Goal: Information Seeking & Learning: Check status

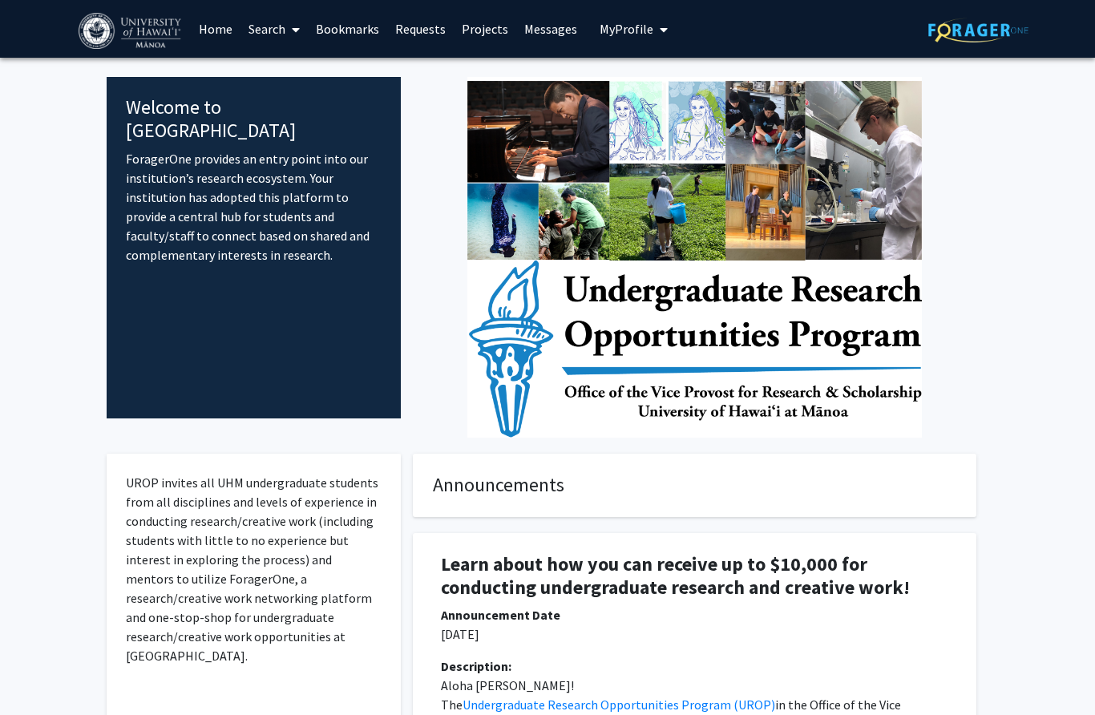
click at [407, 30] on link "Requests" at bounding box center [420, 29] width 67 height 56
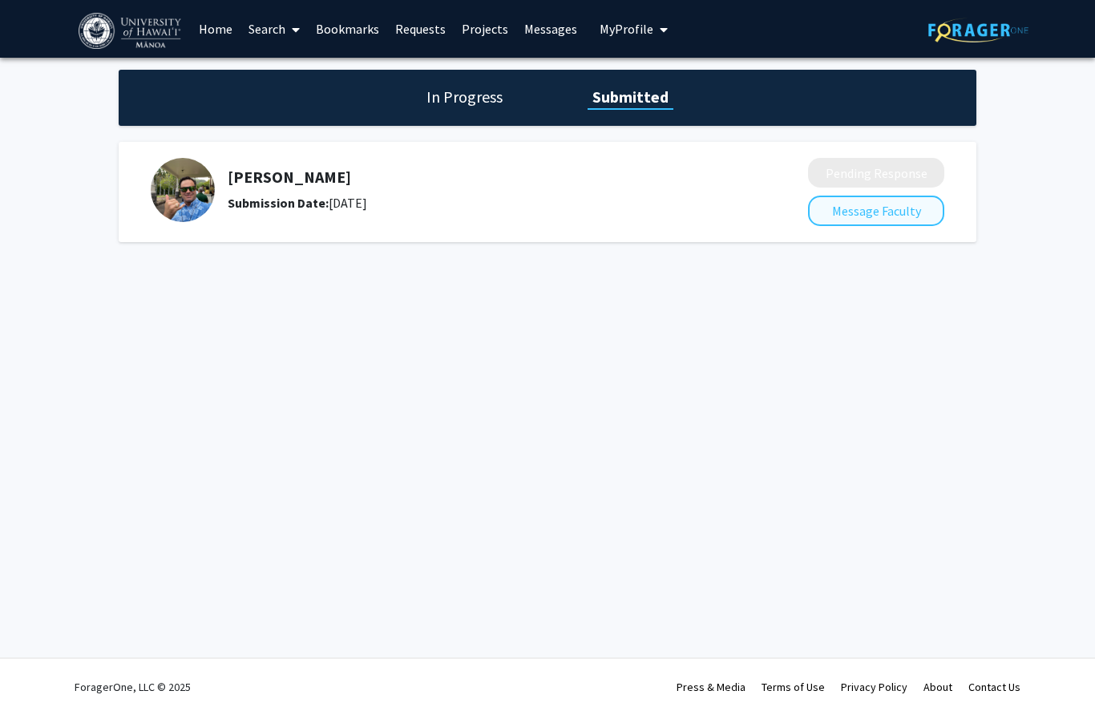
click at [849, 212] on button "Message Faculty" at bounding box center [876, 211] width 136 height 30
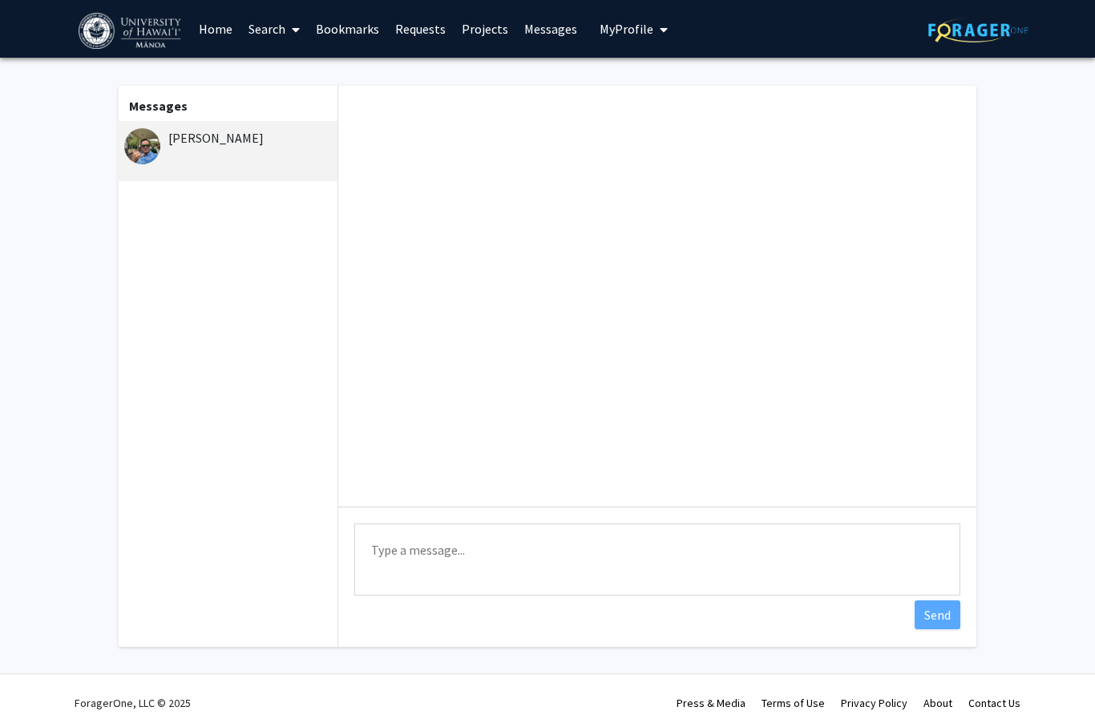
click at [172, 148] on div "[PERSON_NAME]" at bounding box center [226, 151] width 221 height 60
click at [420, 31] on link "Requests" at bounding box center [420, 29] width 67 height 56
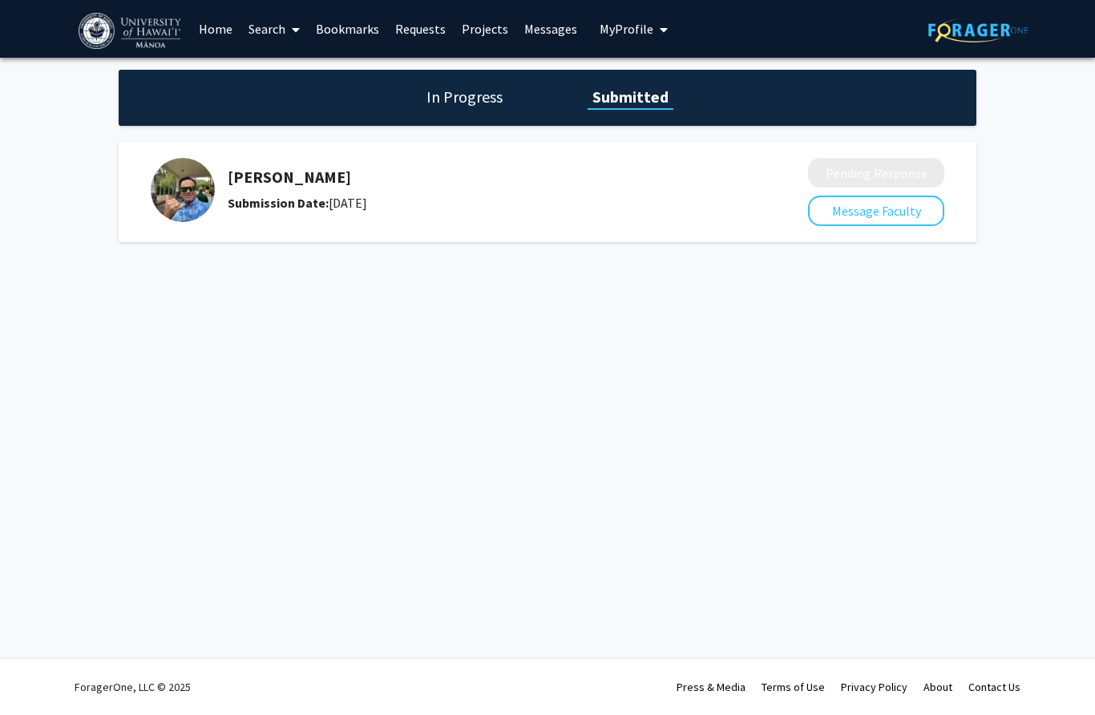
click at [227, 184] on div "[PERSON_NAME] Submission Date: [DATE]" at bounding box center [468, 190] width 635 height 64
click at [183, 190] on img at bounding box center [183, 190] width 64 height 64
click at [464, 112] on div "In Progress Submitted" at bounding box center [548, 98] width 858 height 56
click at [442, 97] on h1 "In Progress" at bounding box center [465, 97] width 86 height 22
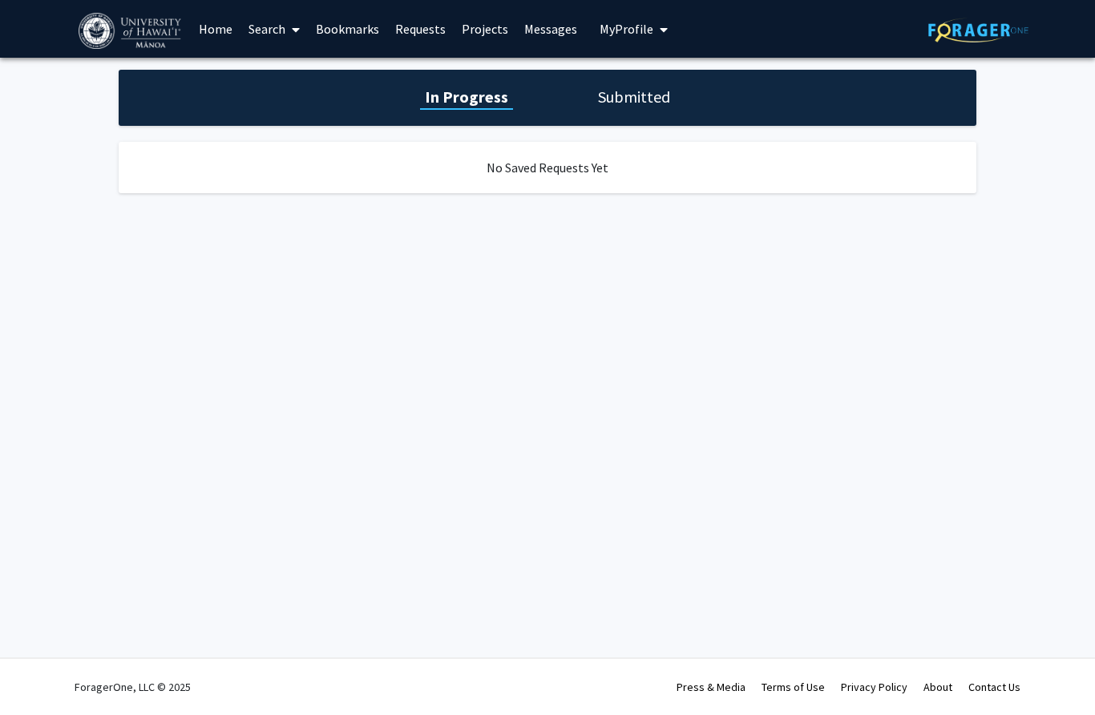
click at [361, 29] on link "Bookmarks" at bounding box center [347, 29] width 79 height 56
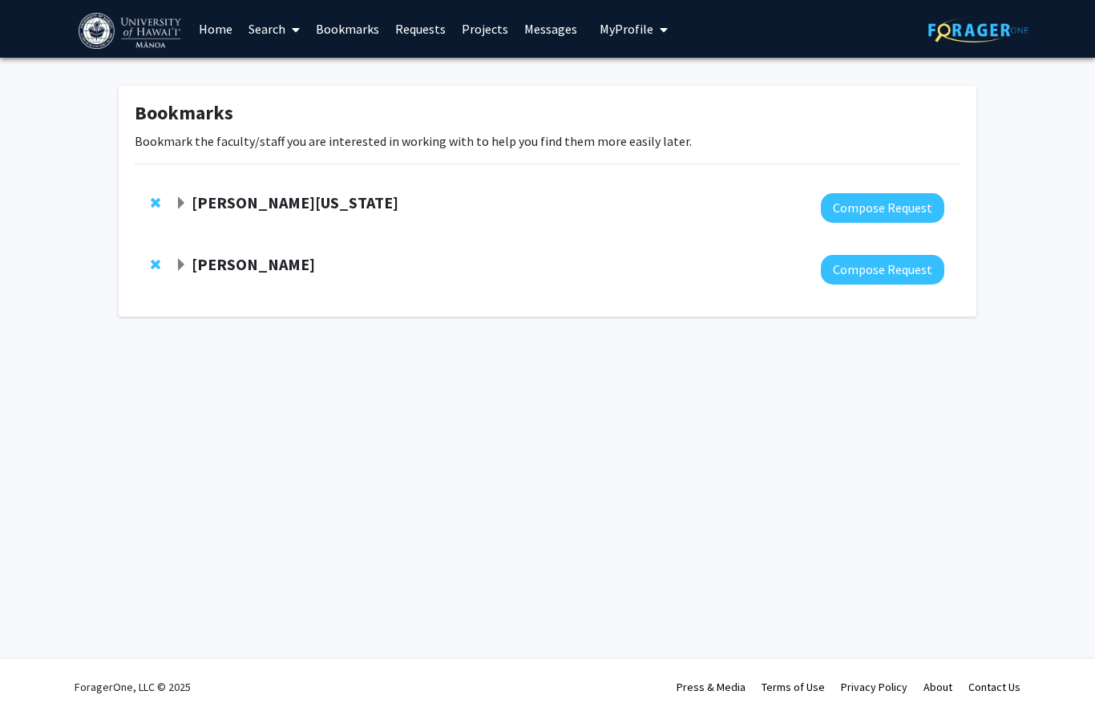
click at [239, 281] on div at bounding box center [559, 270] width 769 height 30
click at [224, 260] on strong "[PERSON_NAME]" at bounding box center [253, 264] width 123 height 20
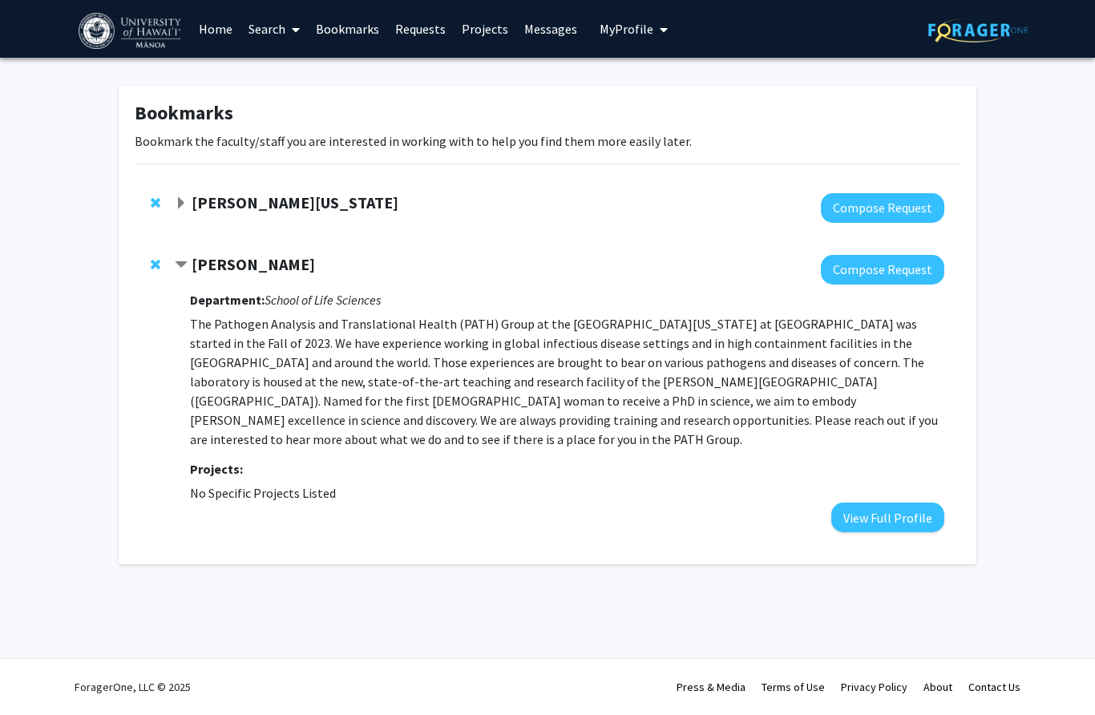
click at [232, 300] on strong "Department:" at bounding box center [227, 300] width 75 height 16
click at [344, 28] on link "Bookmarks" at bounding box center [347, 29] width 79 height 56
click at [418, 30] on link "Requests" at bounding box center [420, 29] width 67 height 56
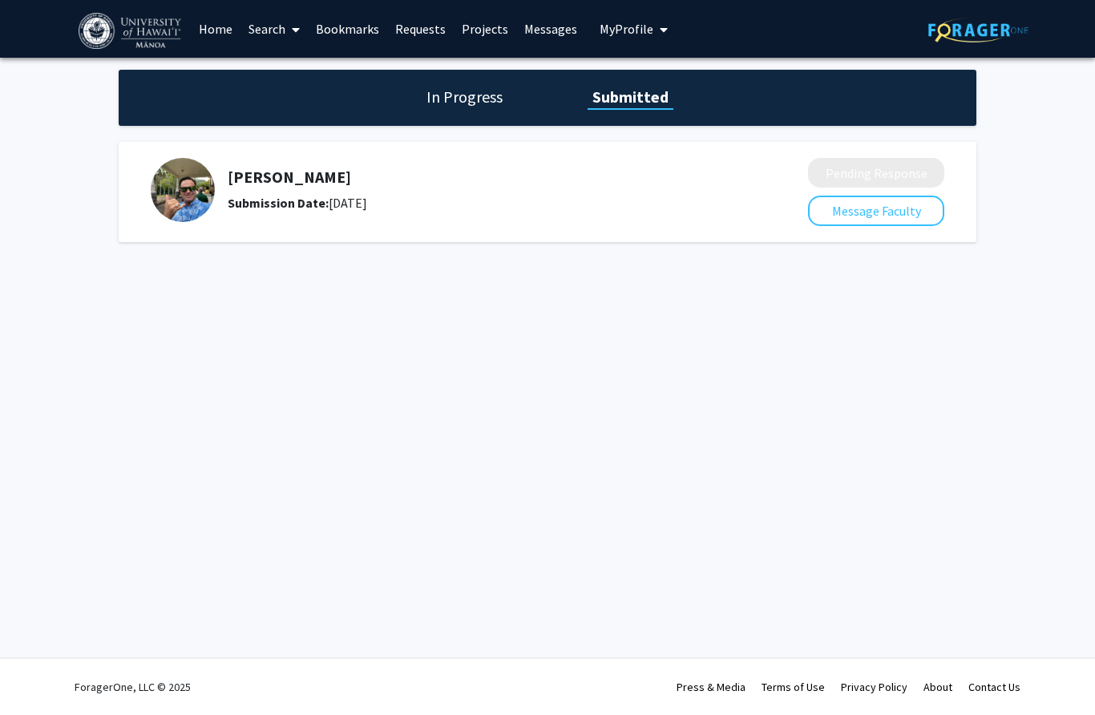
click at [482, 31] on link "Projects" at bounding box center [485, 29] width 63 height 56
